Goal: Check status: Check status

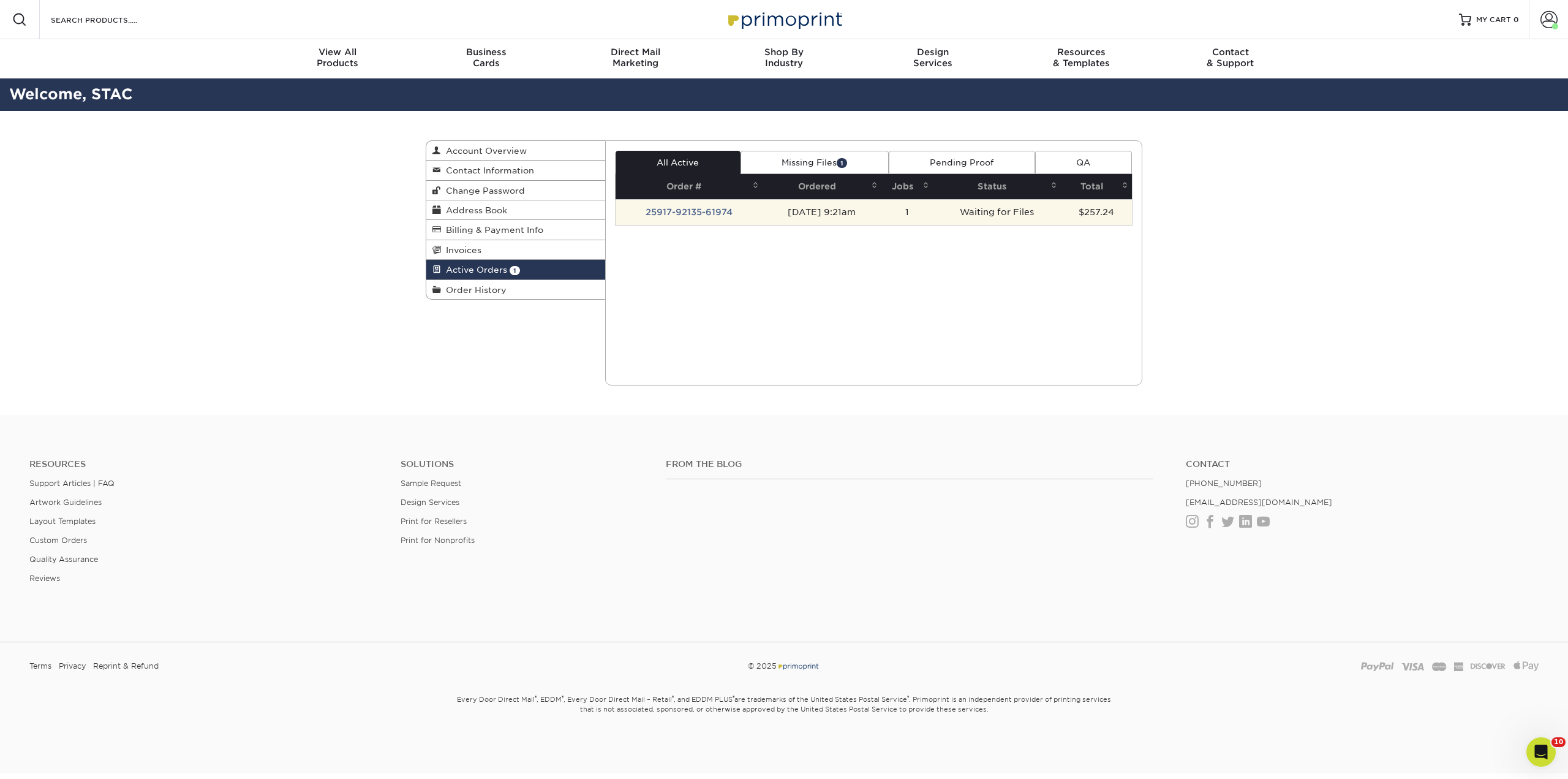
click at [784, 207] on td "[DATE] 9:21am" at bounding box center [822, 212] width 119 height 25
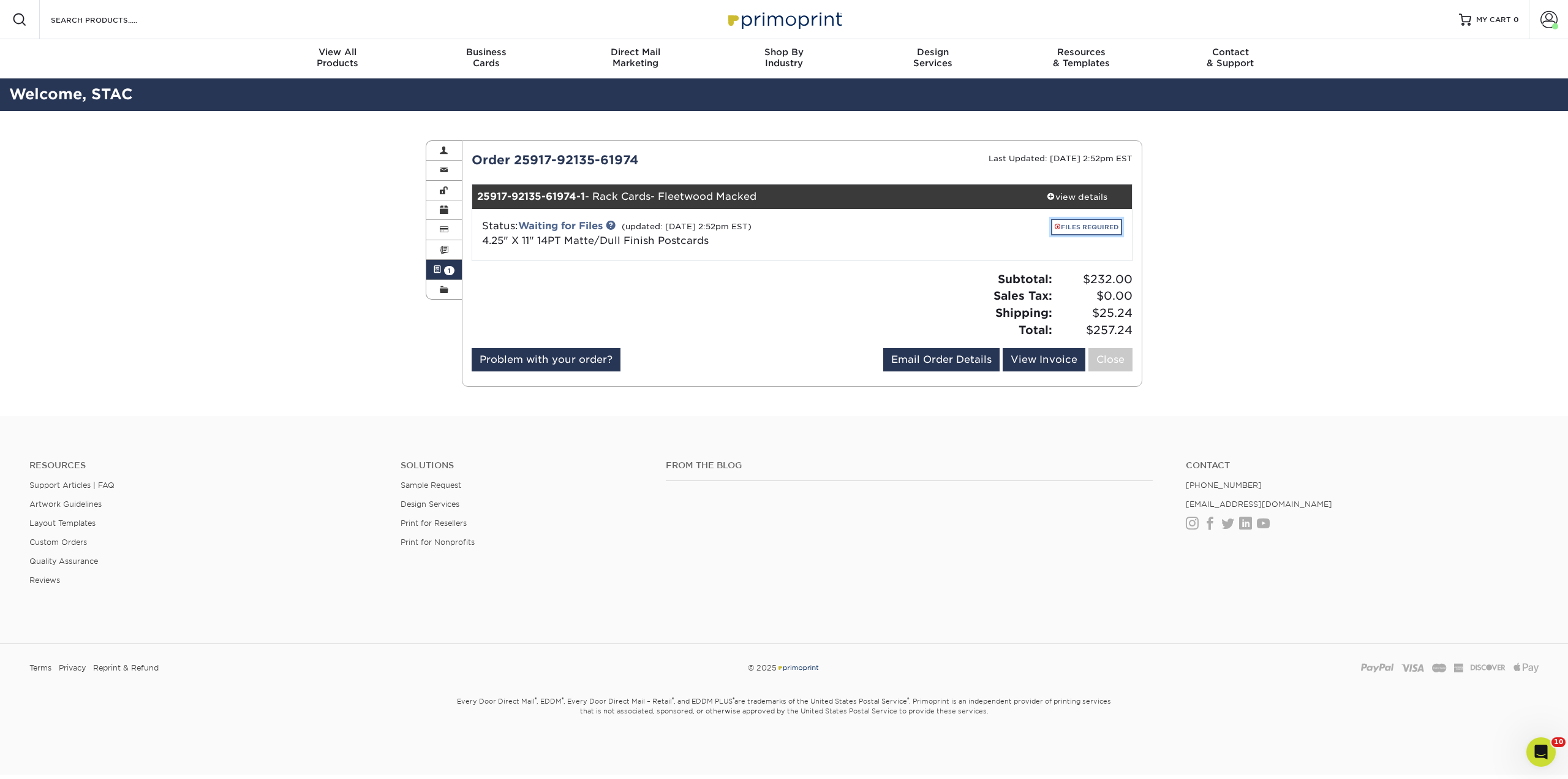
click at [1056, 229] on link "FILES REQUIRED" at bounding box center [1087, 227] width 71 height 17
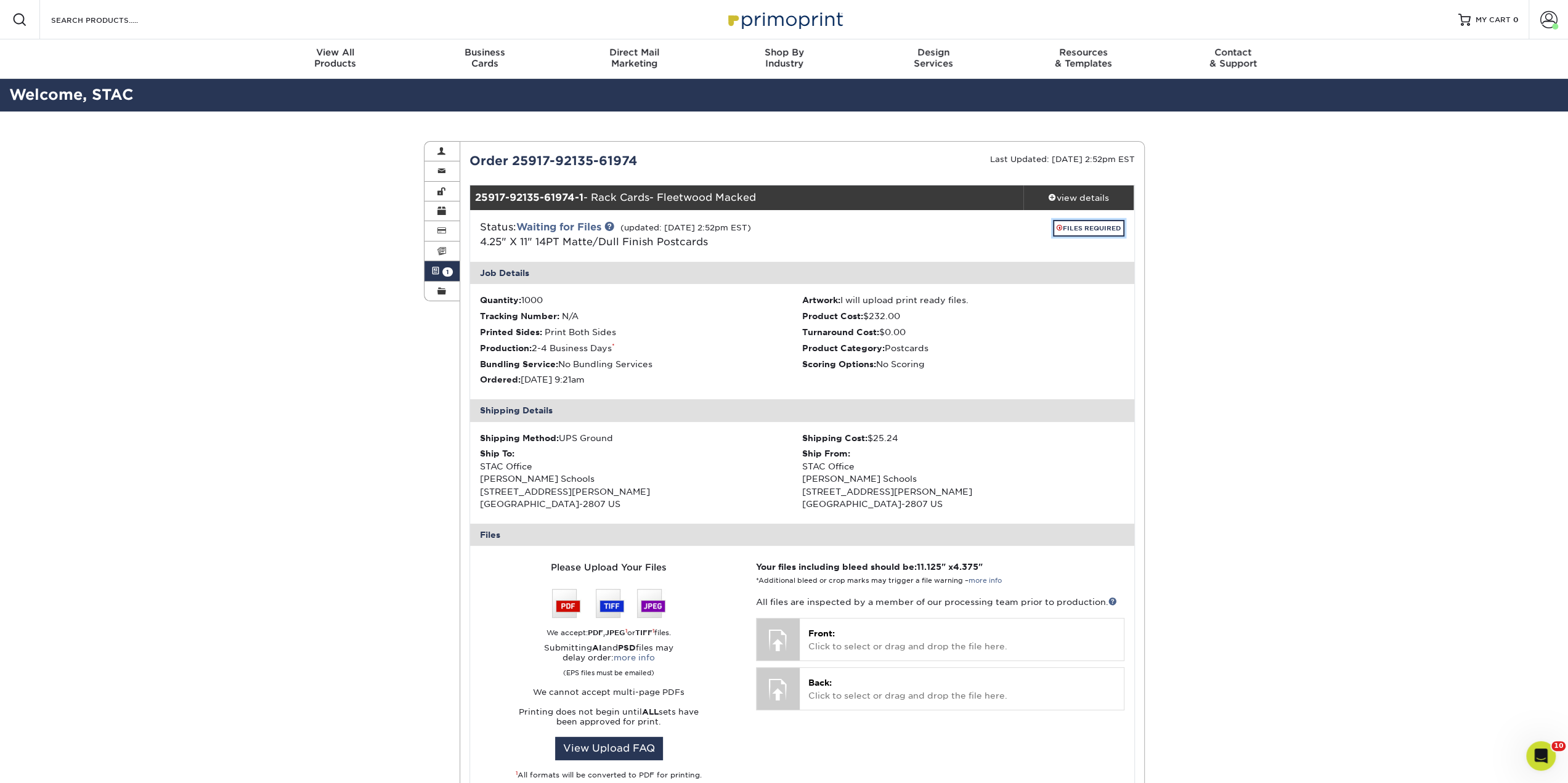
scroll to position [62, 0]
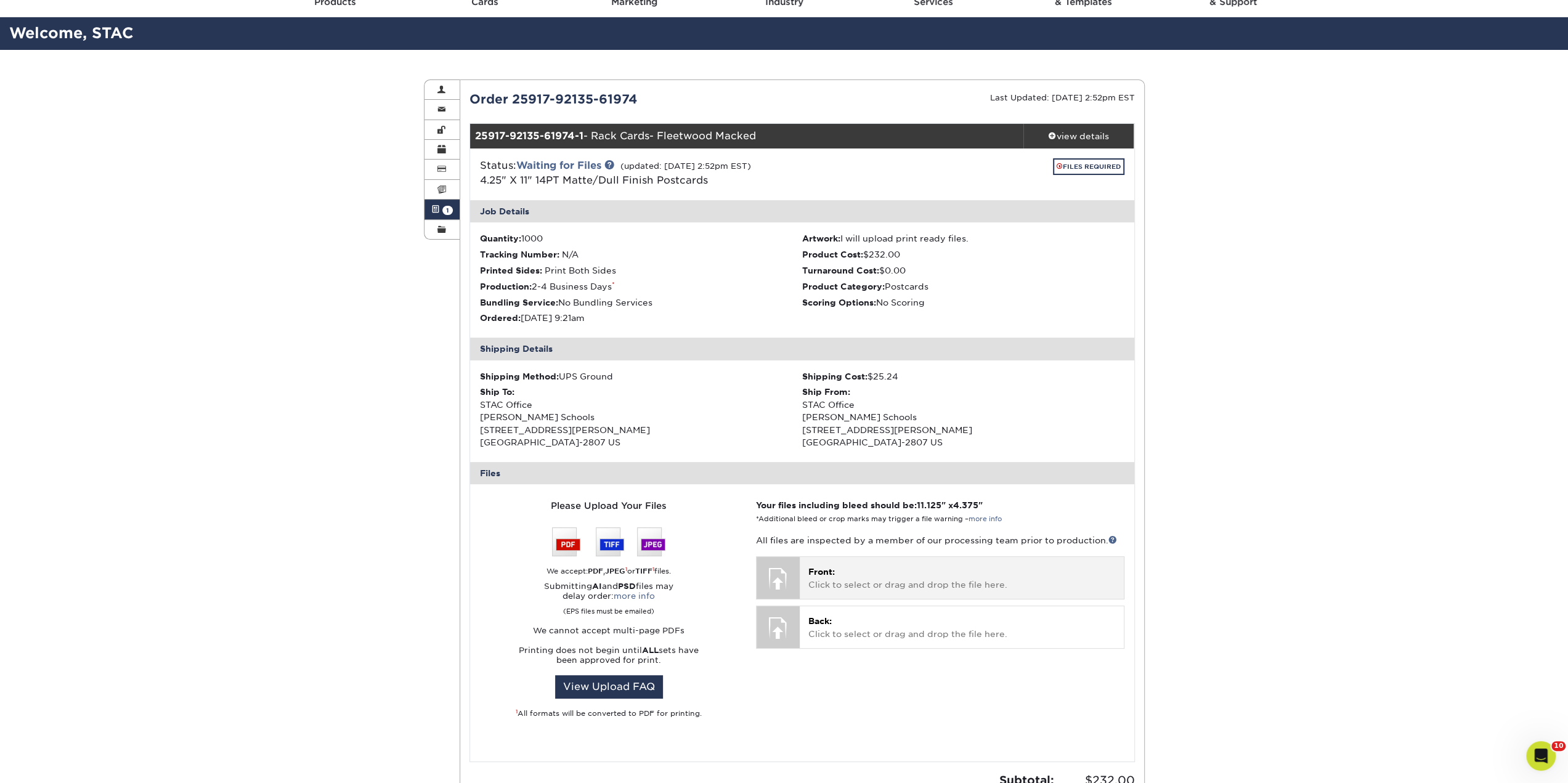
click at [851, 583] on p "Front: Click to select or drag and drop the file here." at bounding box center [962, 577] width 306 height 25
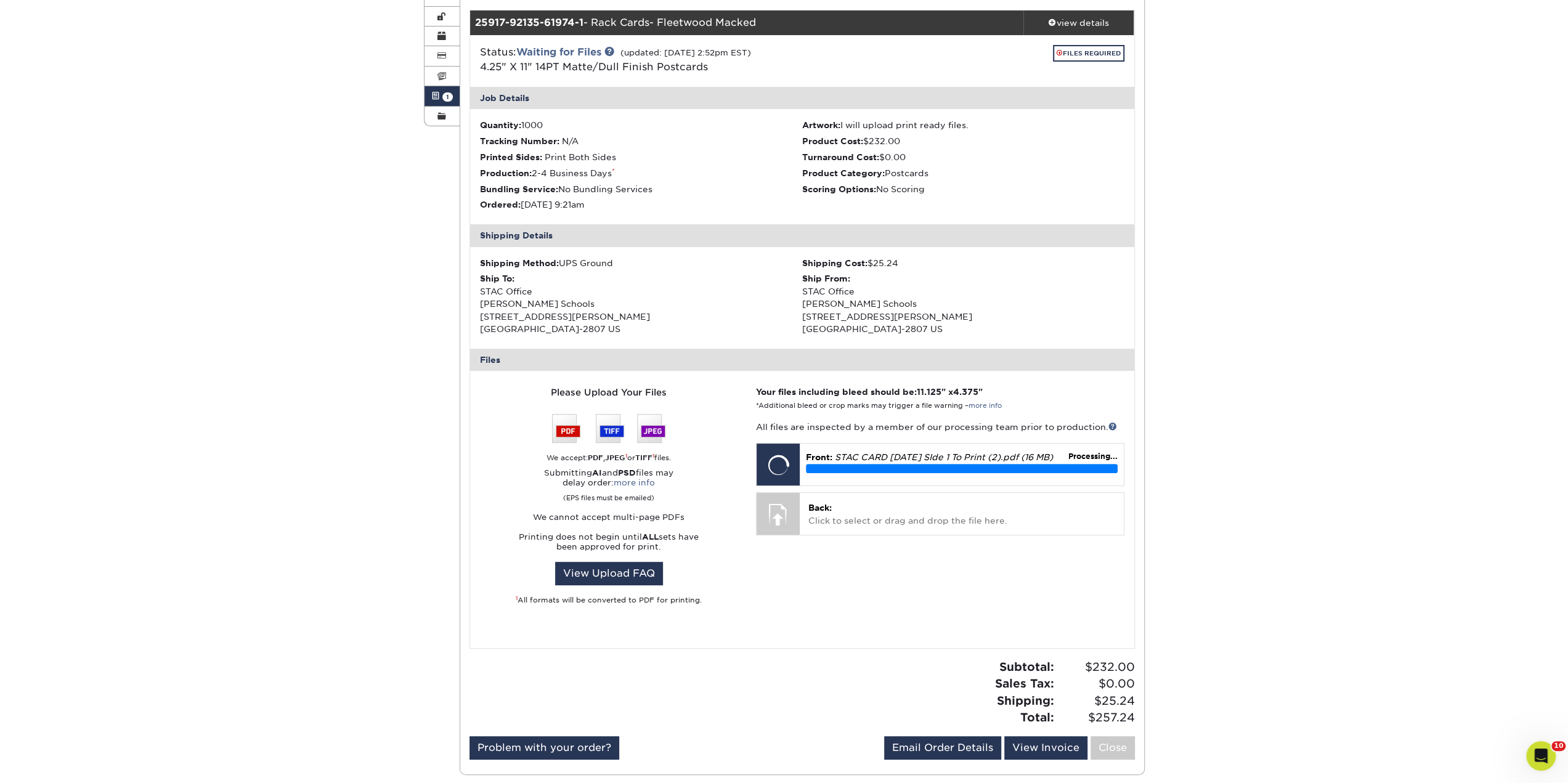
scroll to position [123, 0]
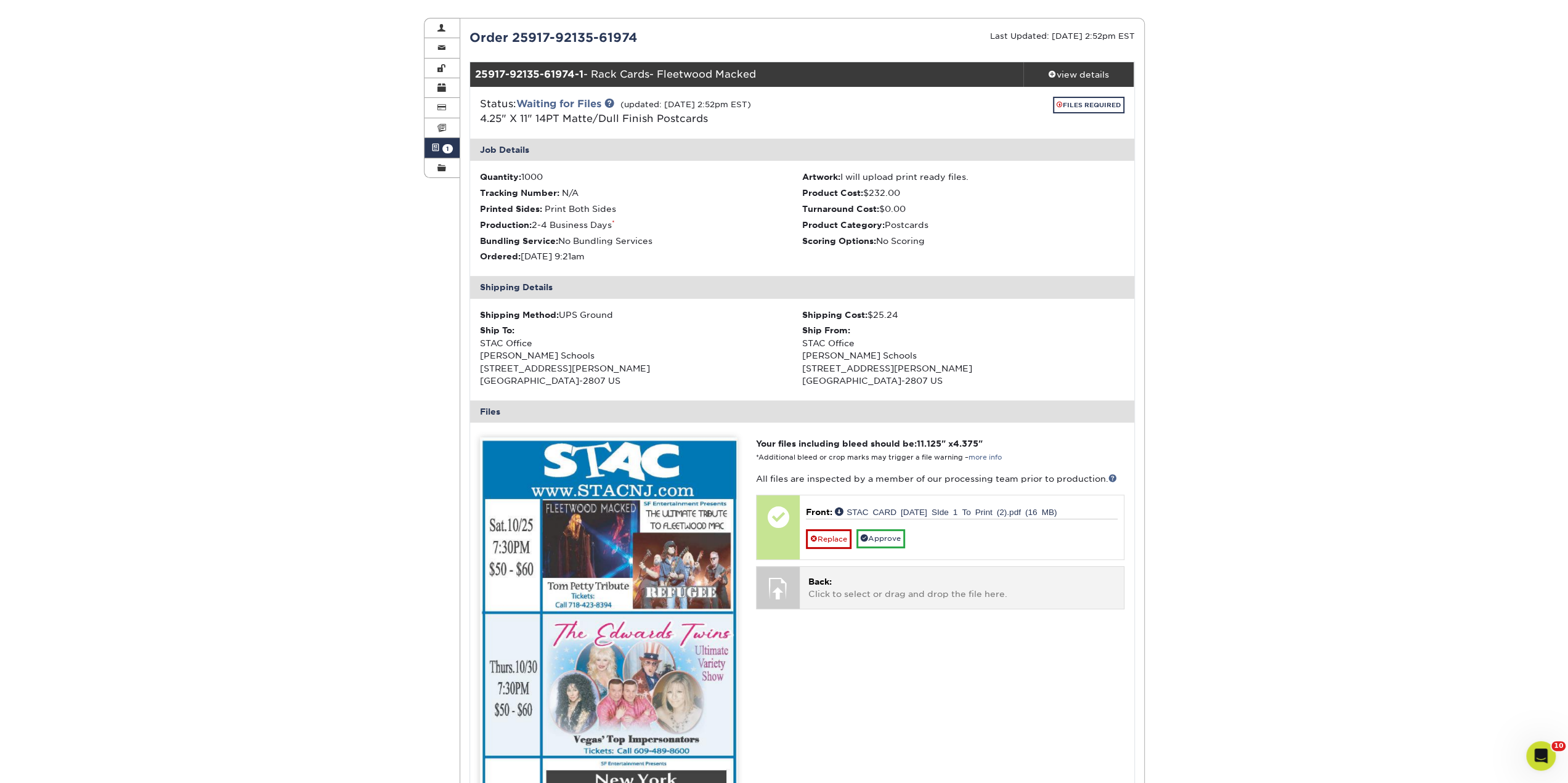
click at [821, 586] on p "Back: Click to select or drag and drop the file here." at bounding box center [962, 588] width 306 height 25
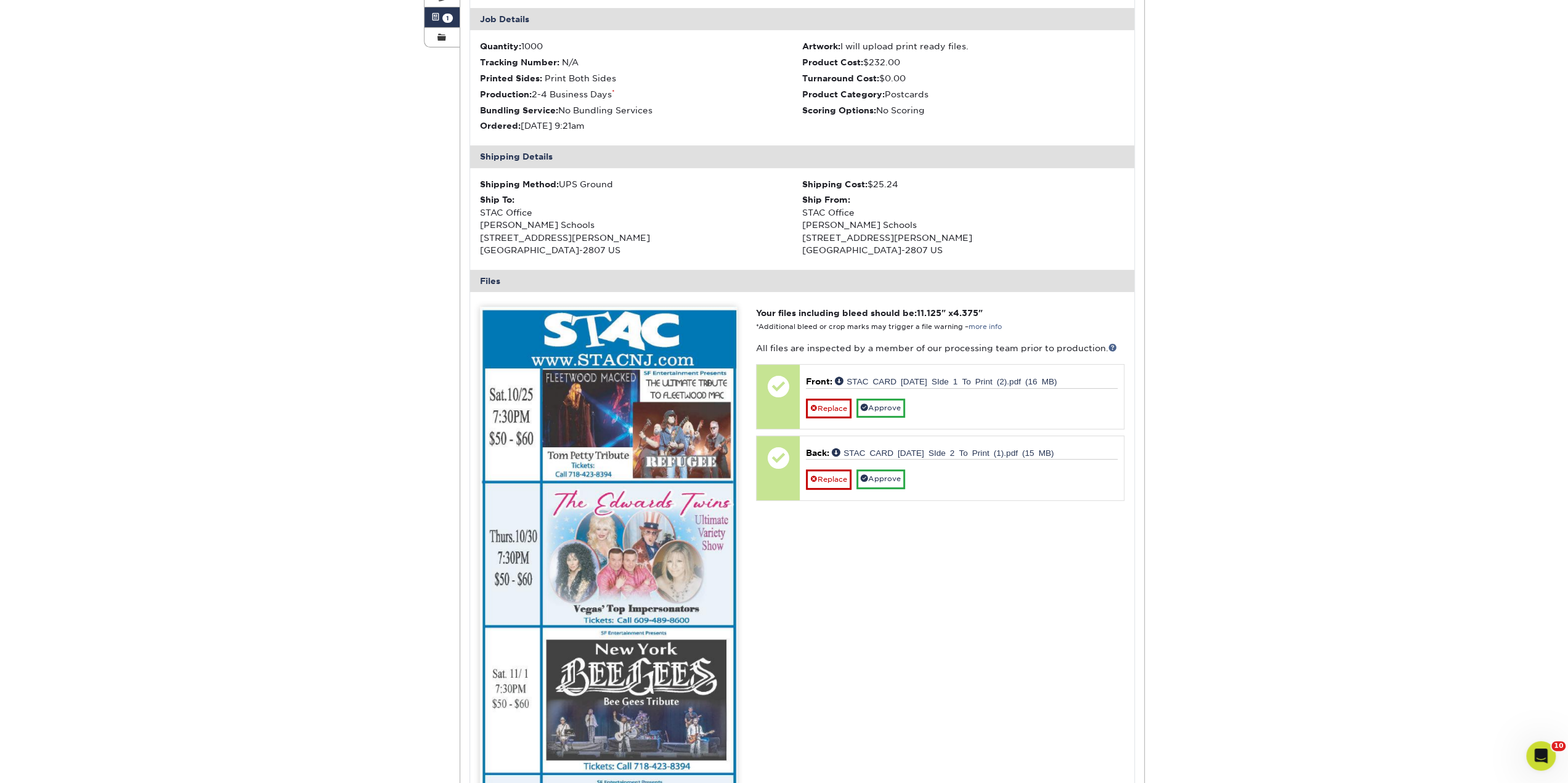
scroll to position [247, 0]
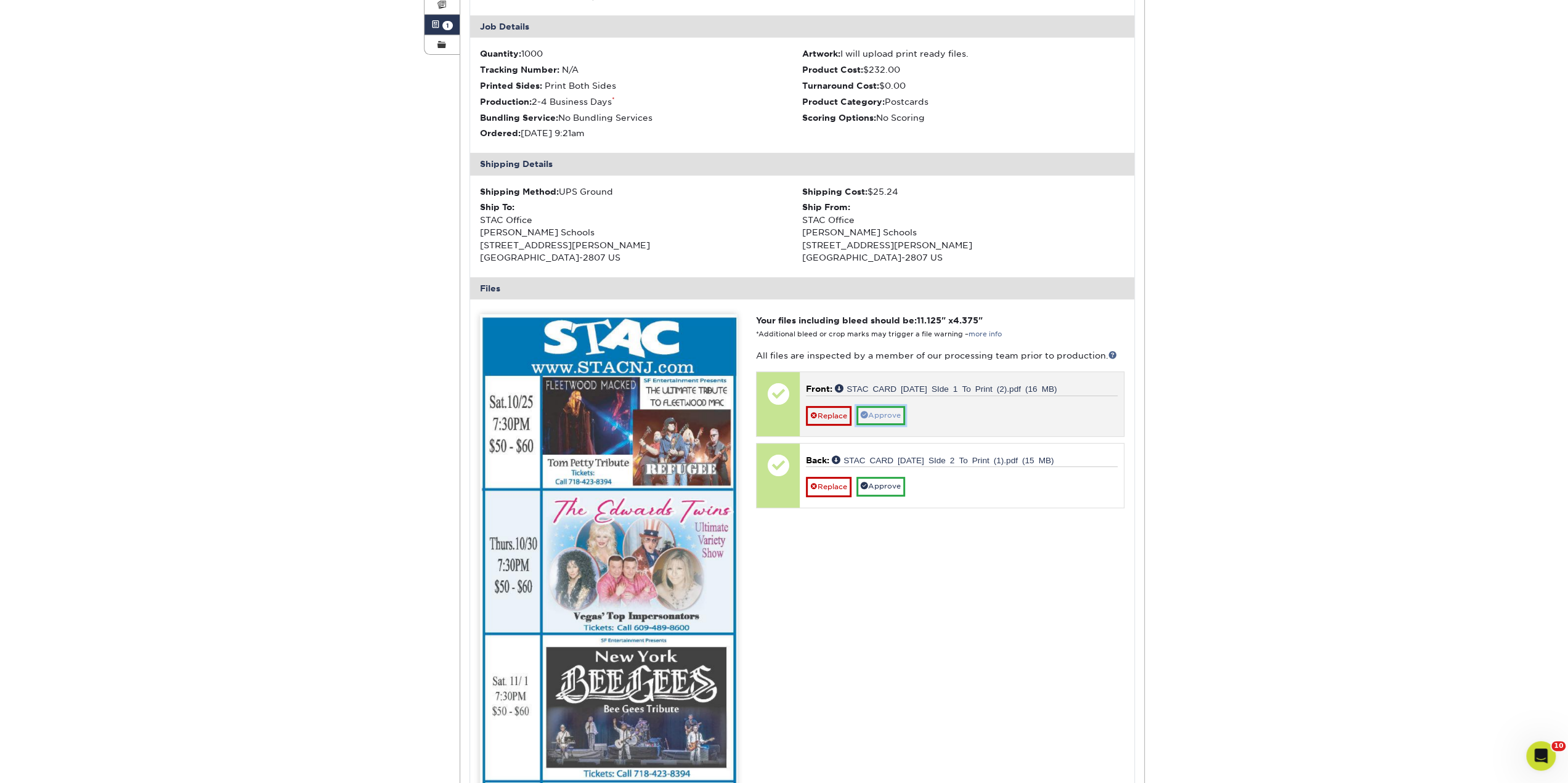
click at [883, 411] on link "Approve" at bounding box center [881, 415] width 49 height 19
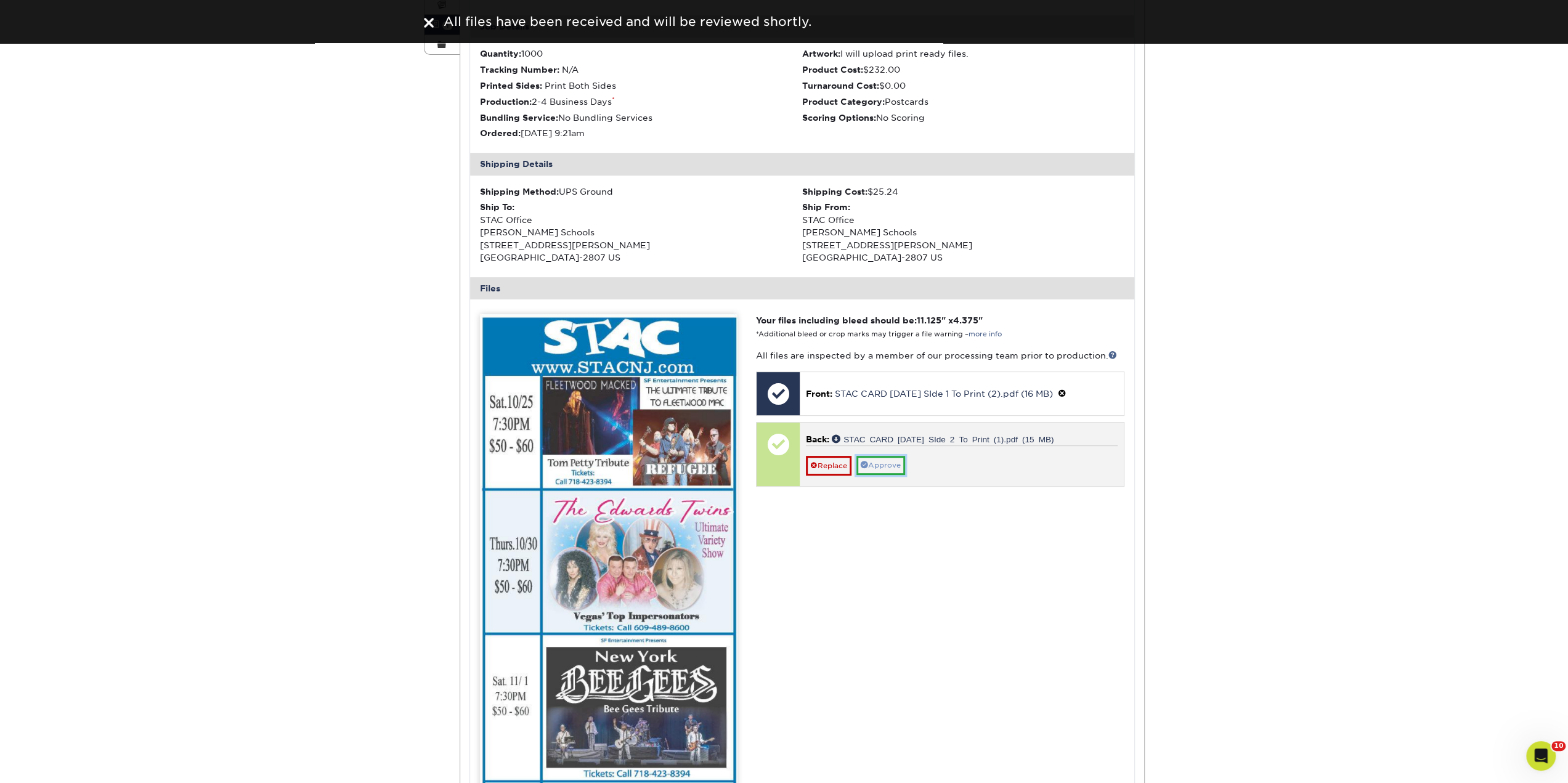
click at [888, 459] on link "Approve" at bounding box center [881, 465] width 49 height 19
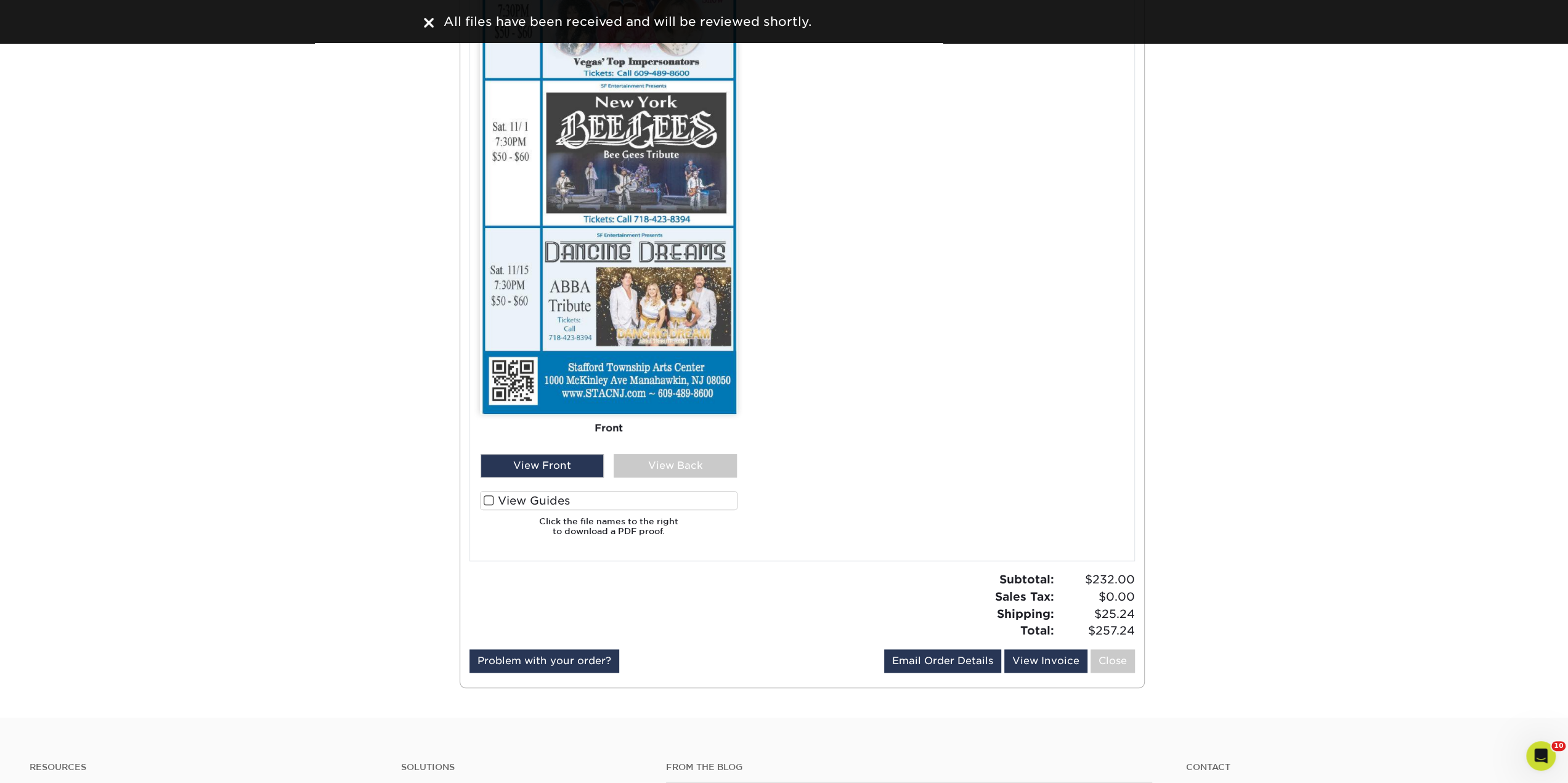
scroll to position [924, 0]
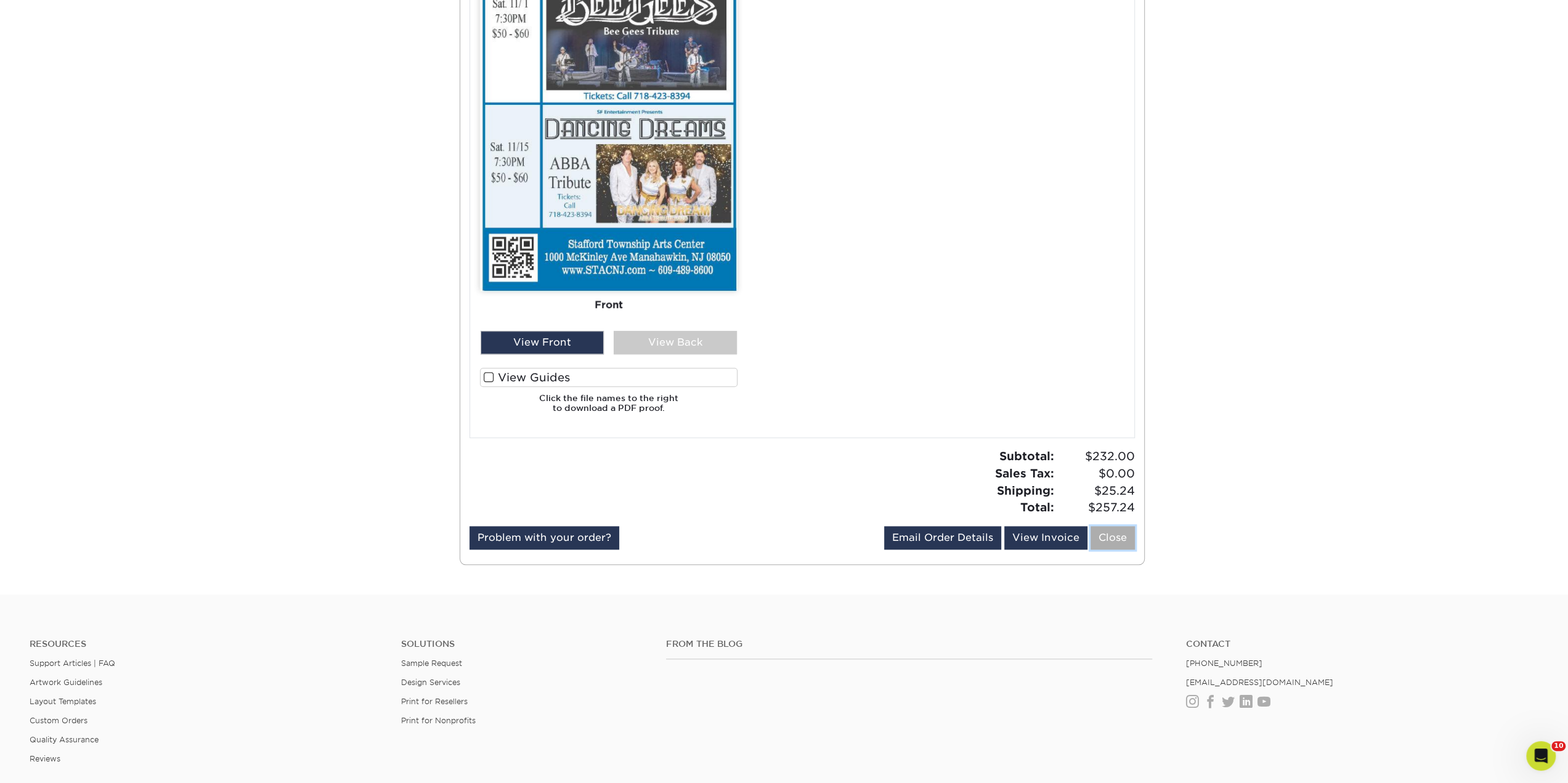
click at [1110, 538] on link "Close" at bounding box center [1112, 538] width 44 height 24
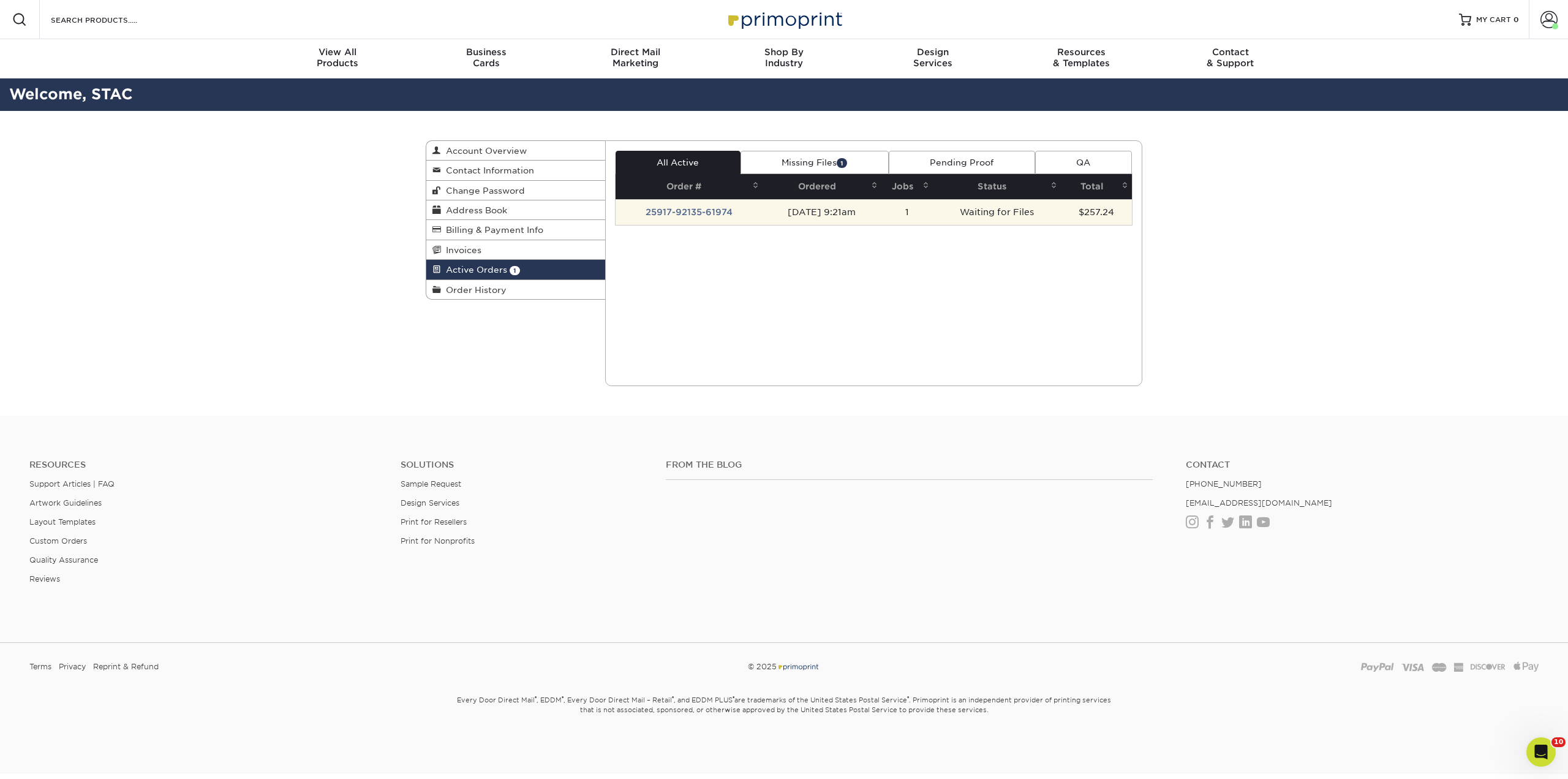
click at [768, 199] on td "[DATE] 9:21am" at bounding box center [822, 212] width 119 height 25
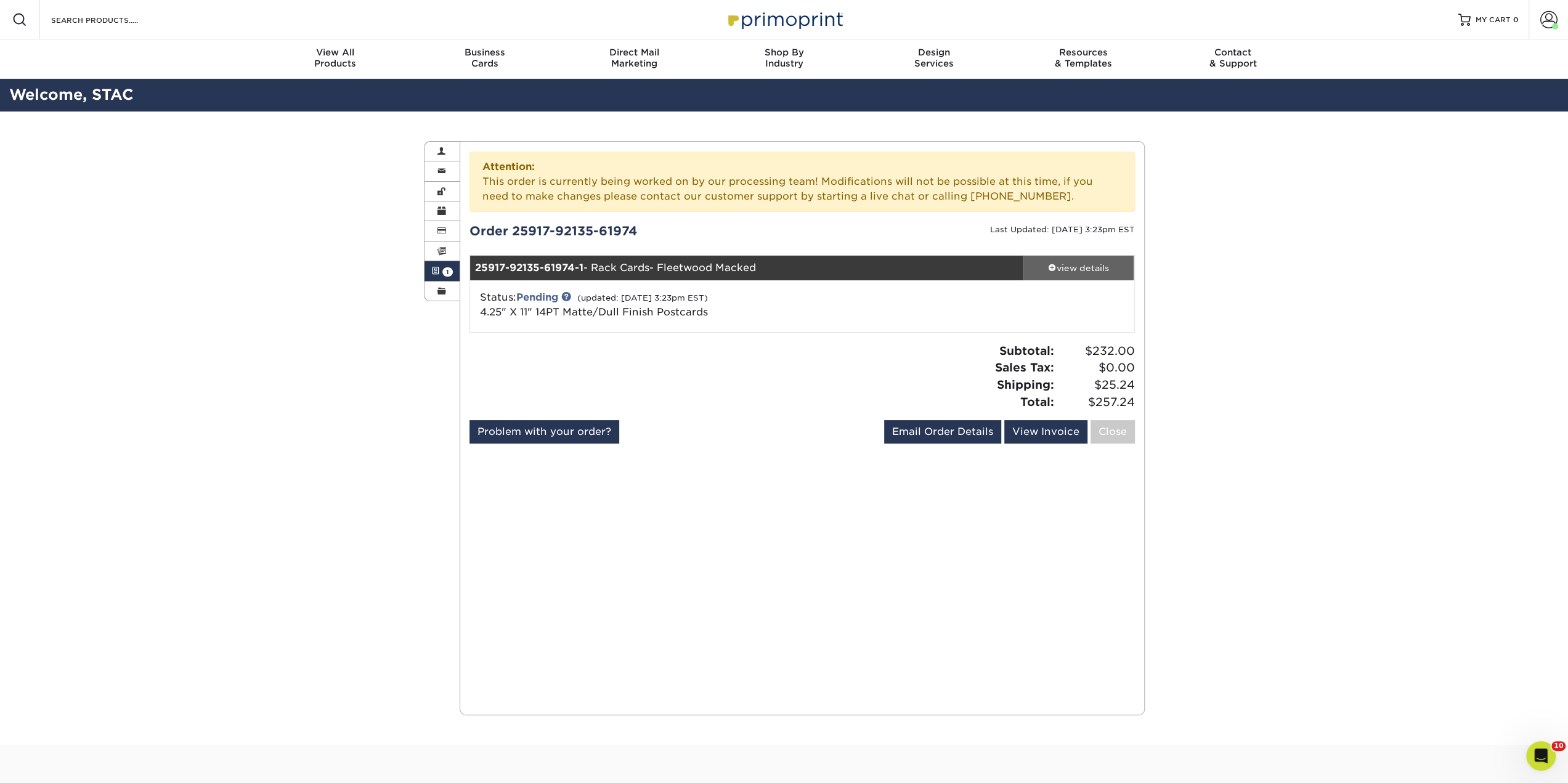
click at [1074, 272] on div "view details" at bounding box center [1079, 268] width 111 height 12
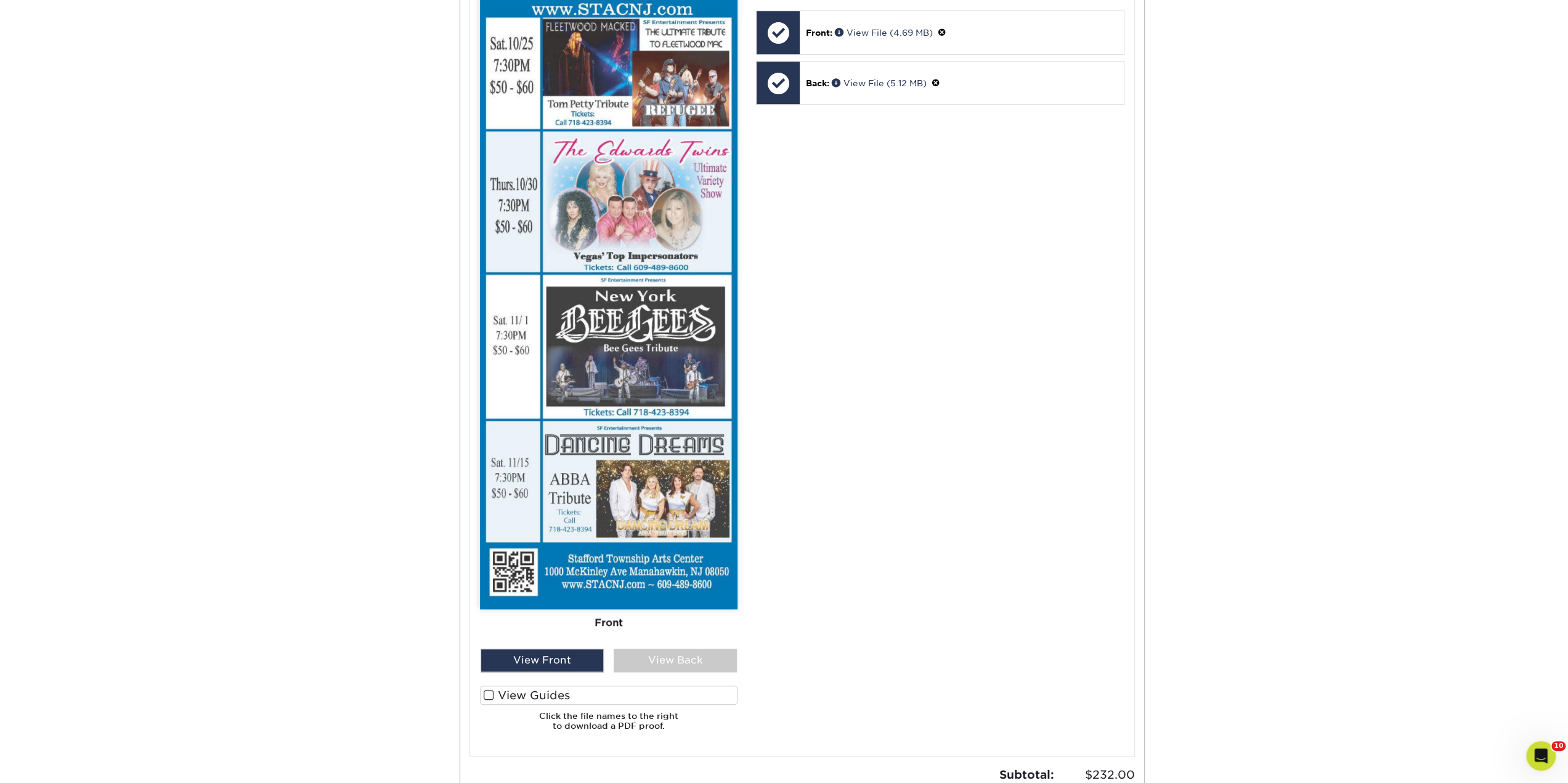
scroll to position [616, 0]
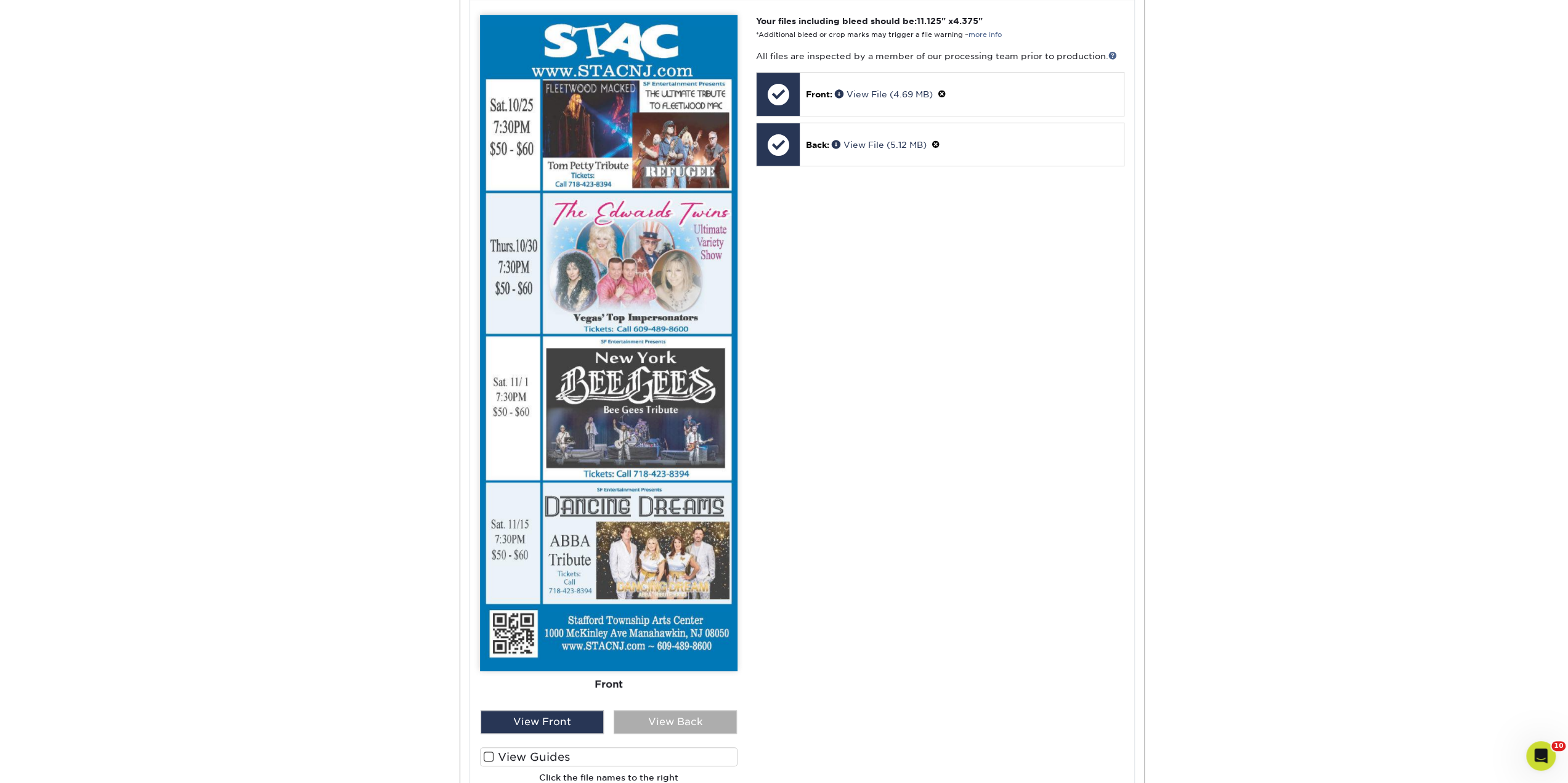
click at [726, 719] on div "View Back" at bounding box center [675, 721] width 123 height 24
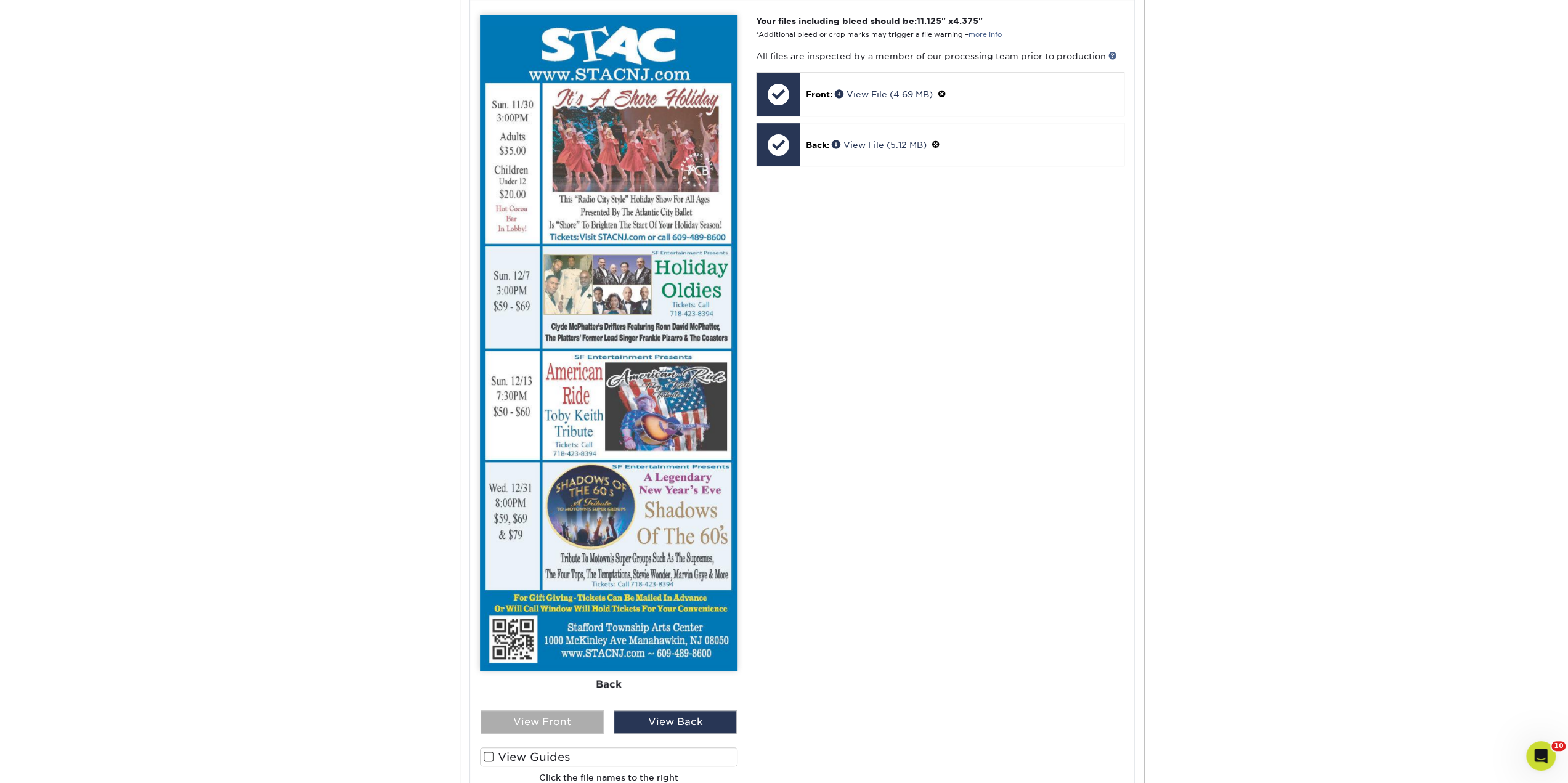
click at [563, 714] on div "View Front" at bounding box center [542, 721] width 123 height 24
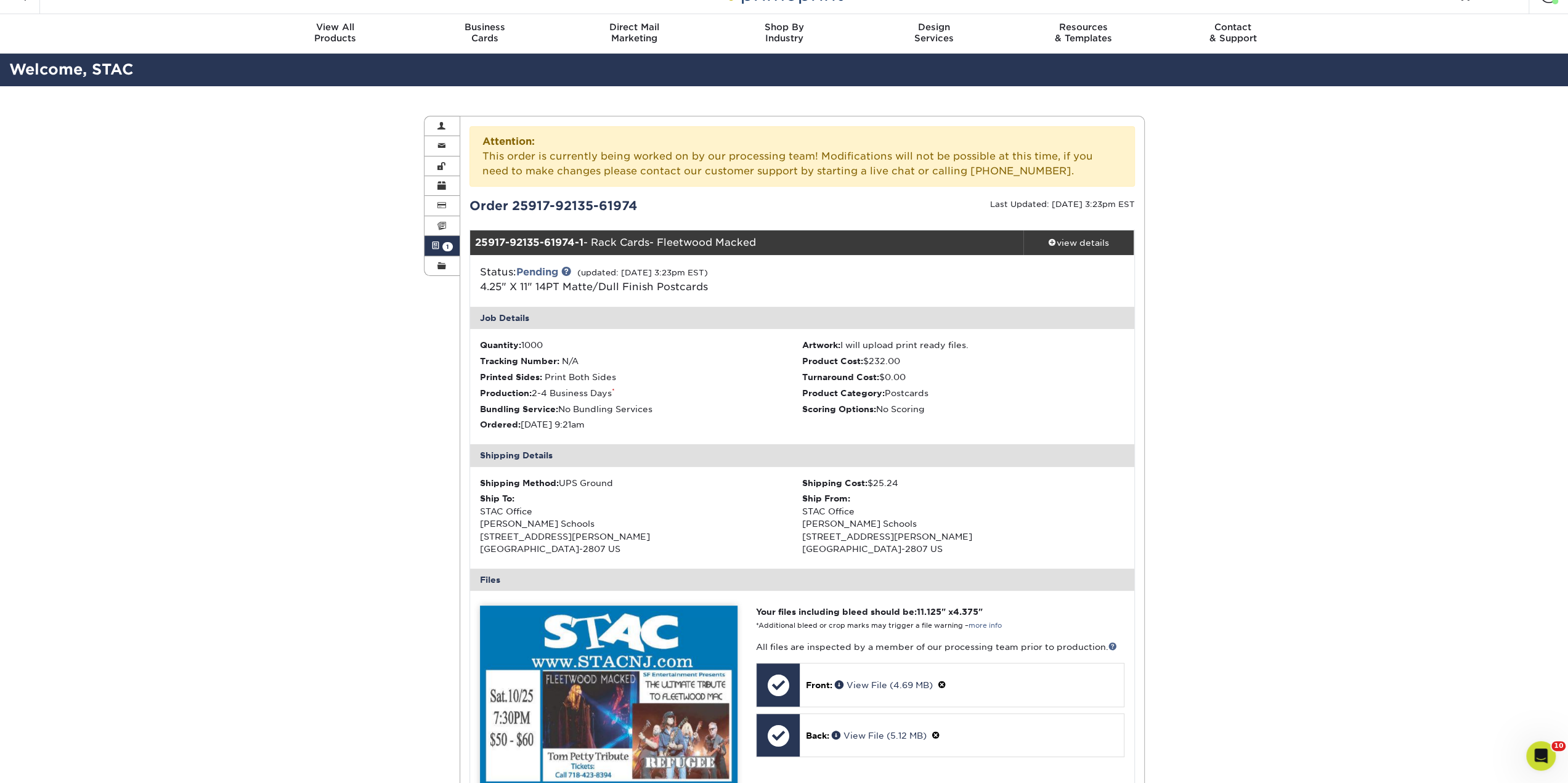
scroll to position [0, 0]
